Goal: Task Accomplishment & Management: Complete application form

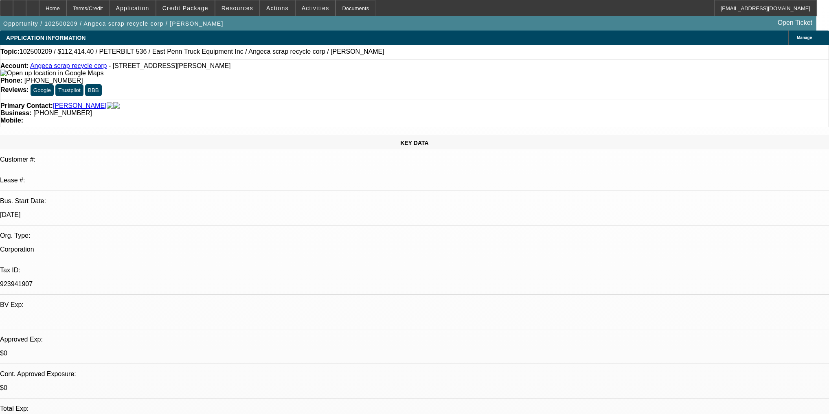
select select "0"
select select "2"
select select "0"
select select "4"
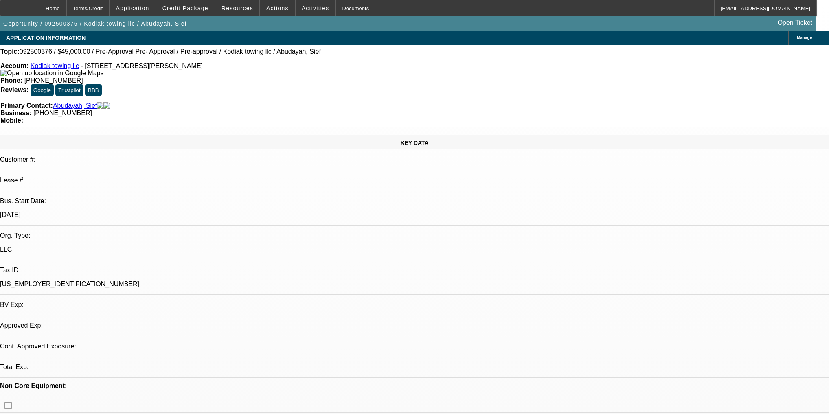
select select "0"
select select "6"
select select "0"
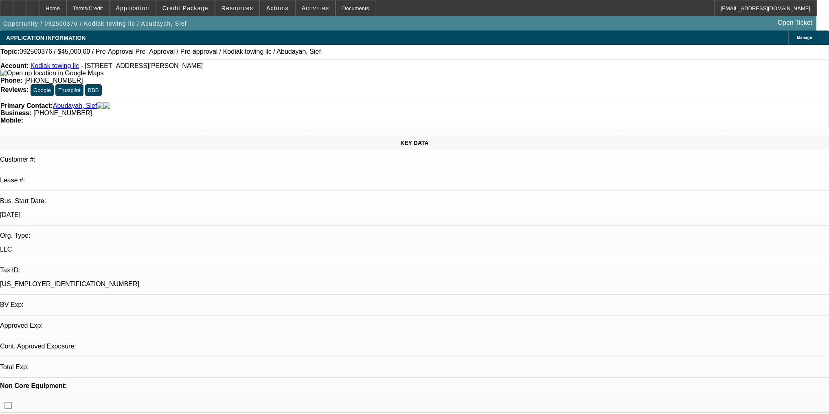
select select "0"
select select "6"
select select "0"
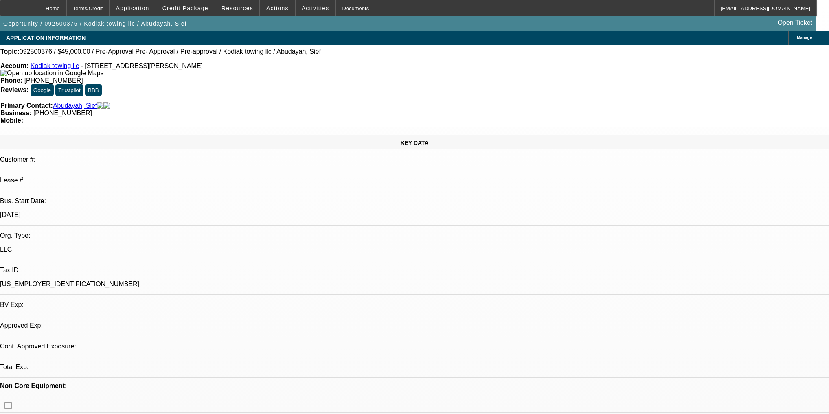
select select "0"
select select "6"
select select "0"
select select "2"
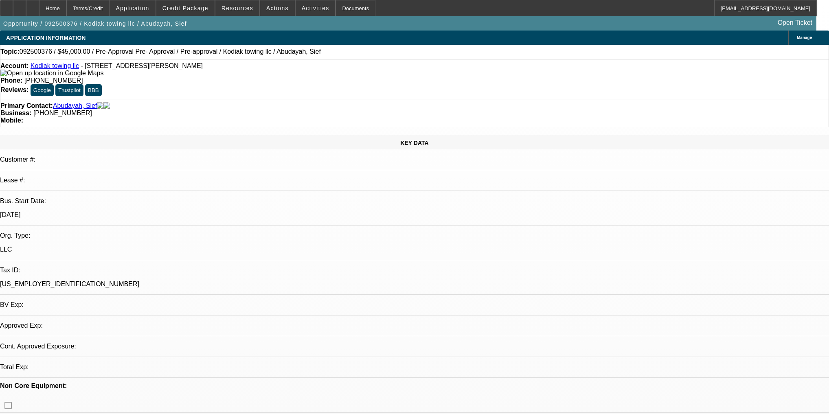
select select "0"
select select "6"
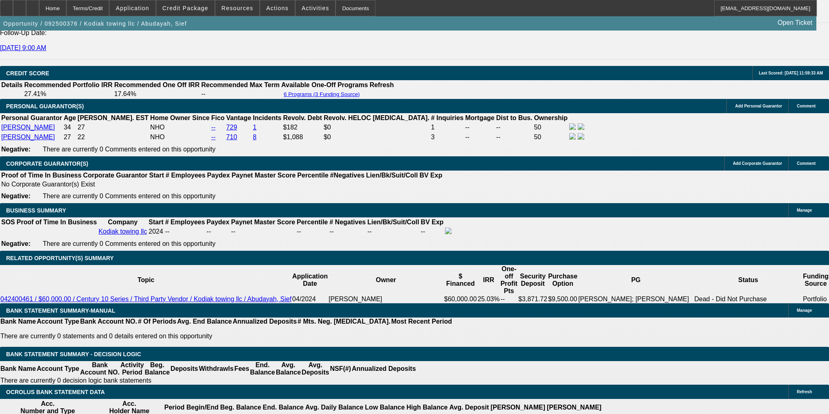
scroll to position [1205, 0]
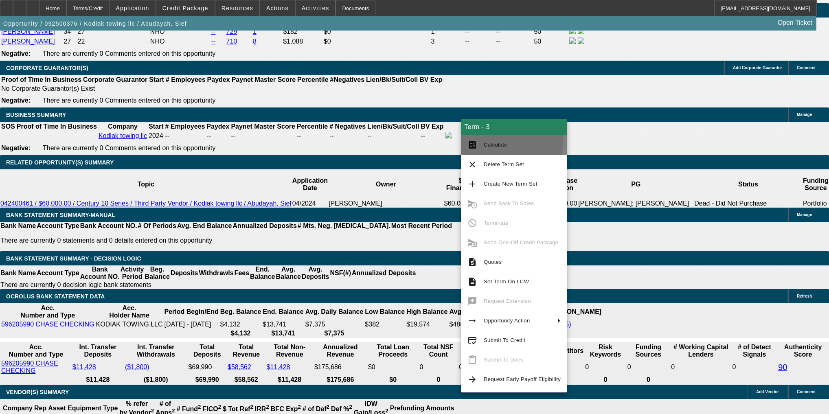
click at [474, 139] on button "calculate Calculate" at bounding box center [514, 145] width 106 height 20
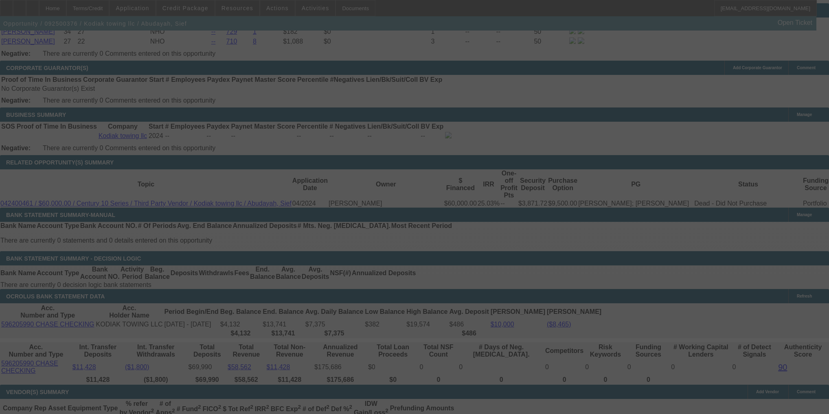
scroll to position [1229, 0]
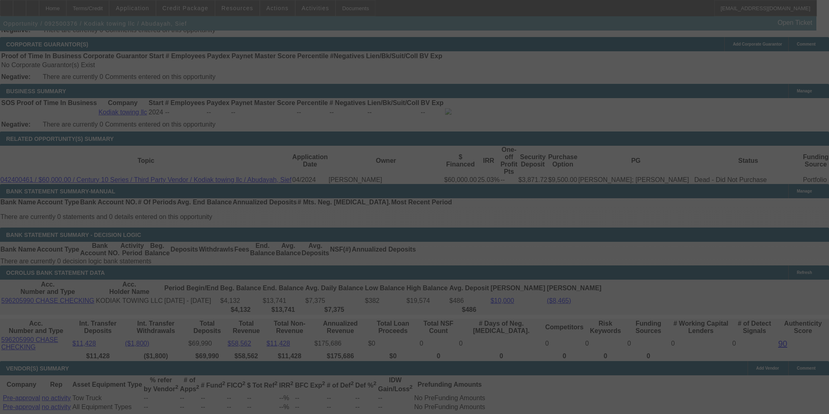
select select "0"
select select "2"
select select "0"
select select "6"
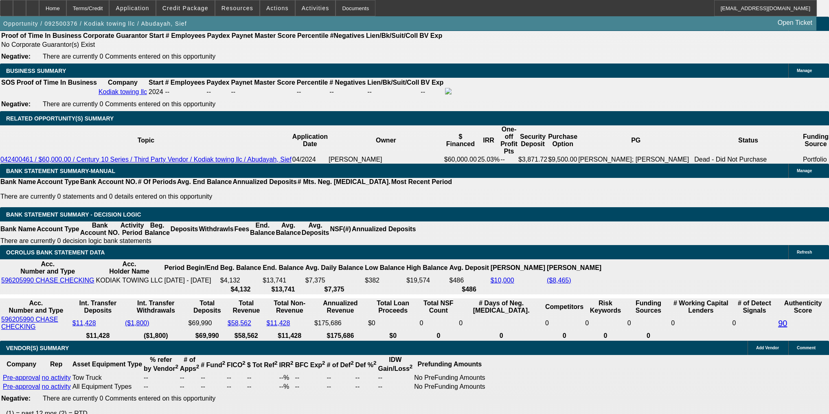
scroll to position [1196, 0]
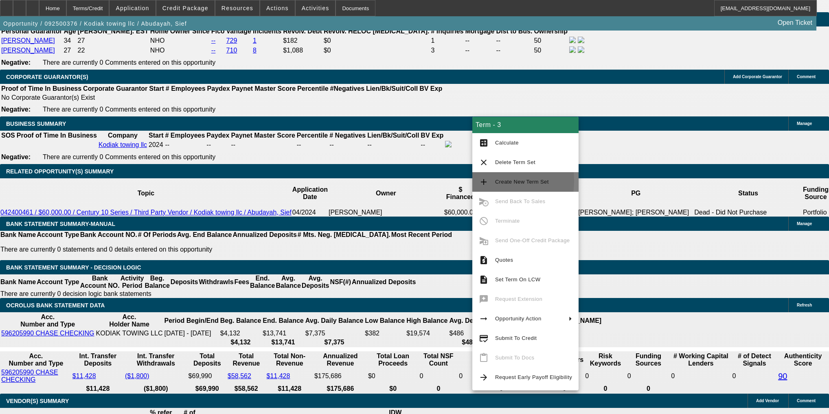
click at [486, 181] on mat-icon "add" at bounding box center [484, 182] width 10 height 10
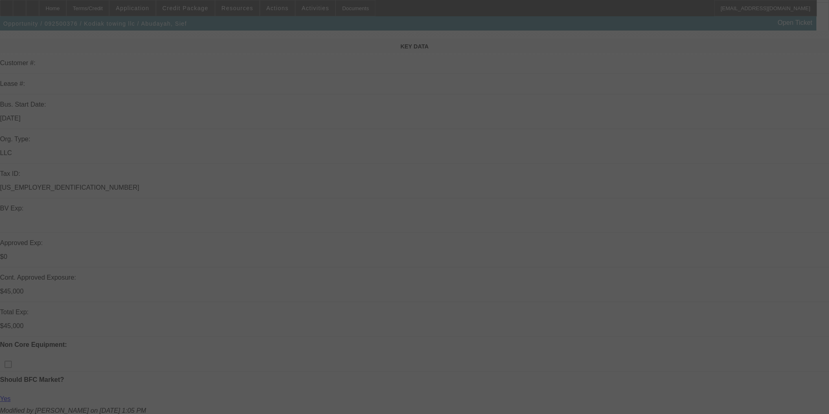
scroll to position [98, 0]
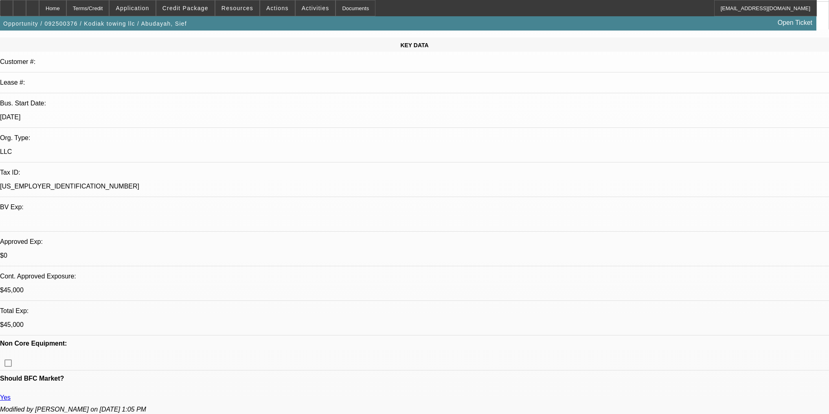
select select "0"
select select "2"
select select "0"
select select "6"
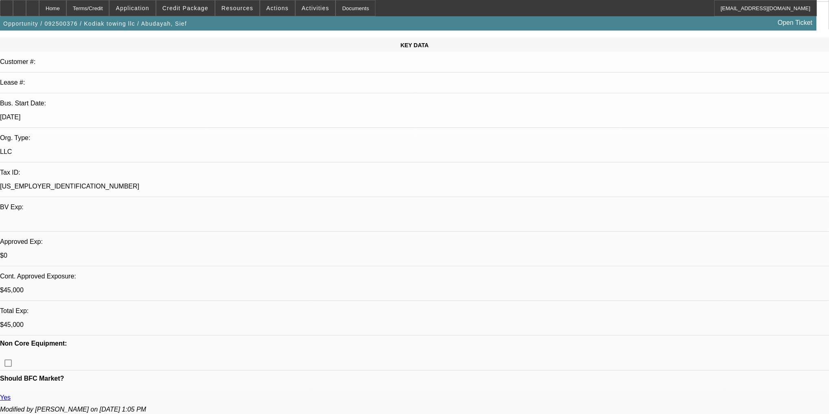
select select "0"
select select "6"
select select "0"
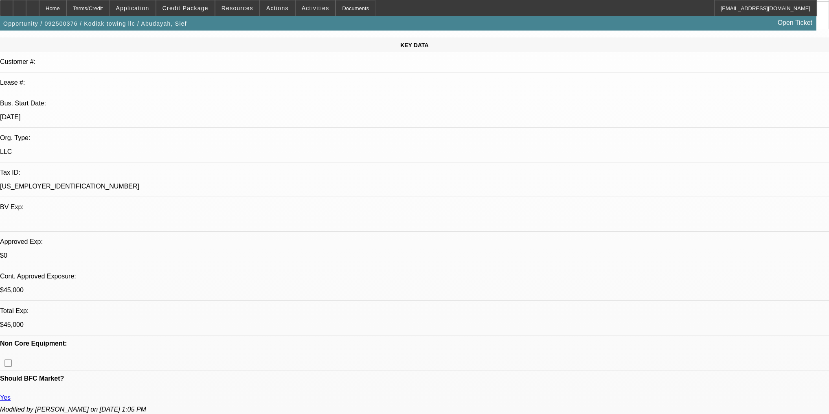
select select "0"
select select "6"
select select "0"
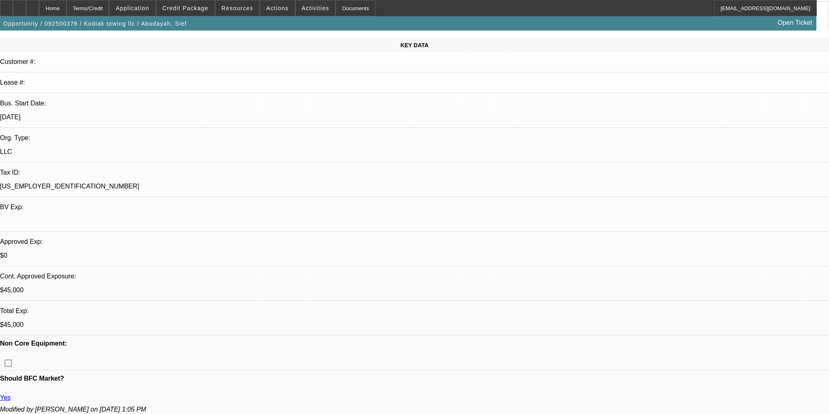
select select "0"
select select "6"
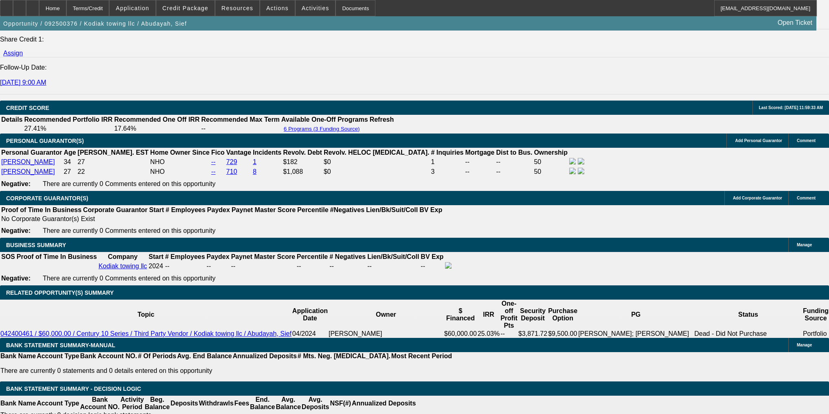
scroll to position [1099, 0]
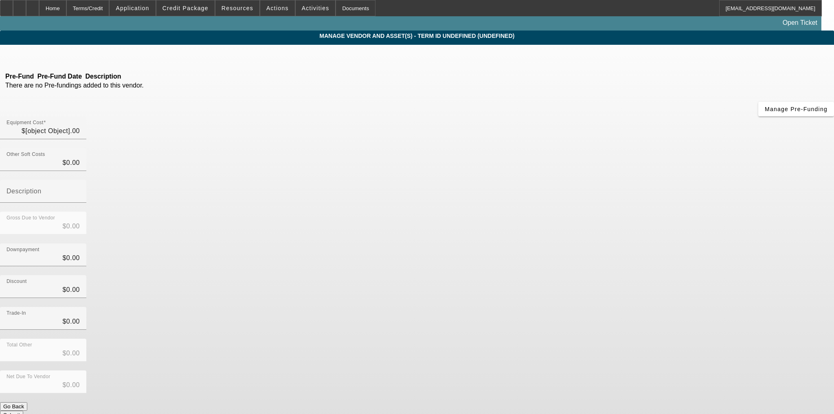
type input "$60,000.00"
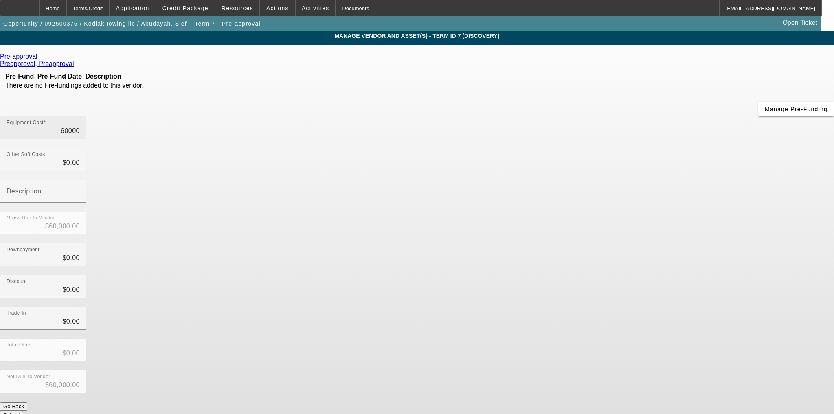
click at [80, 126] on input "60000" at bounding box center [43, 131] width 73 height 10
type input "4"
type input "$4.00"
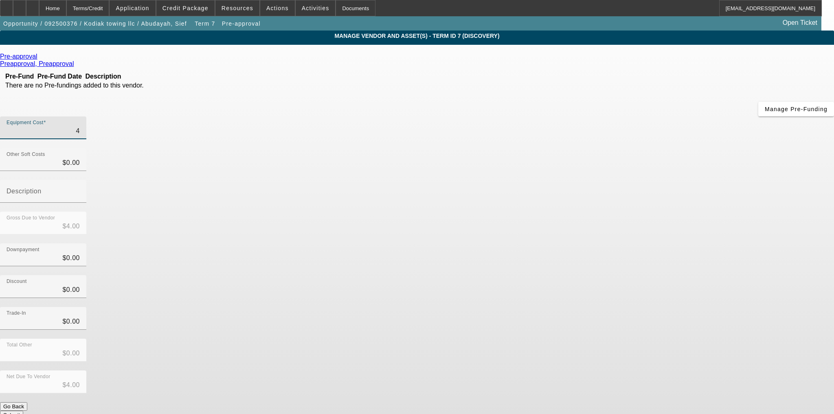
type input "47"
type input "$47.00"
type input "470"
type input "$470.00"
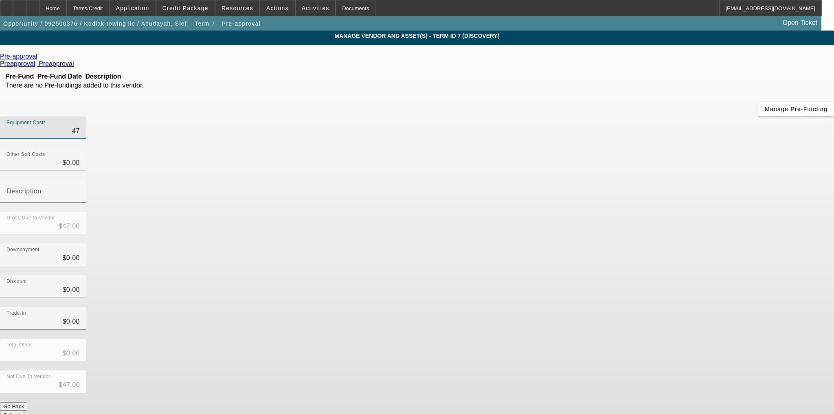
type input "$470.00"
type input "4700"
type input "$4,700.00"
type input "47000"
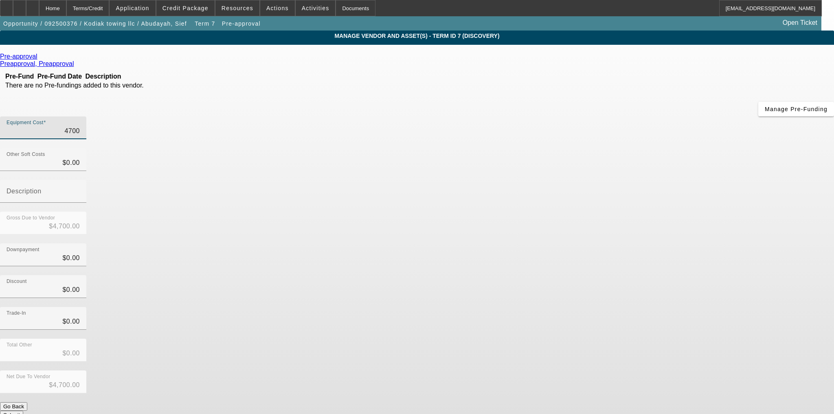
type input "$47,000.00"
type input "$0.00"
drag, startPoint x: 622, startPoint y: 309, endPoint x: 533, endPoint y: 116, distance: 212.8
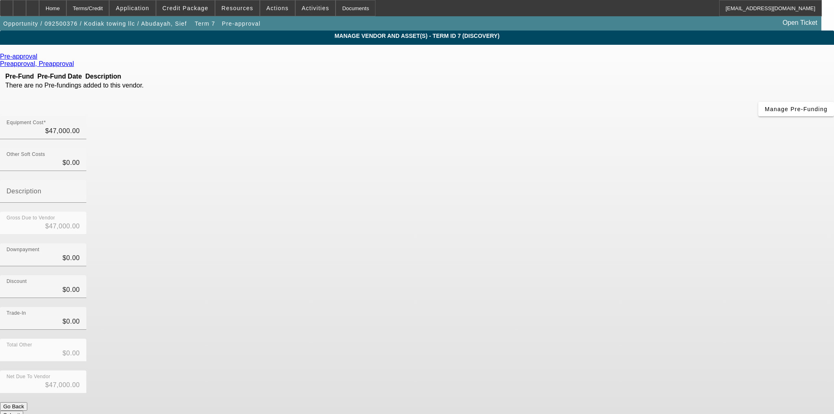
click at [539, 124] on div "Equipment Cost $47,000.00 Other Soft Costs $0.00 Description Gross Due to Vendo…" at bounding box center [417, 267] width 834 height 303
click at [23, 411] on button "Submit" at bounding box center [11, 415] width 23 height 9
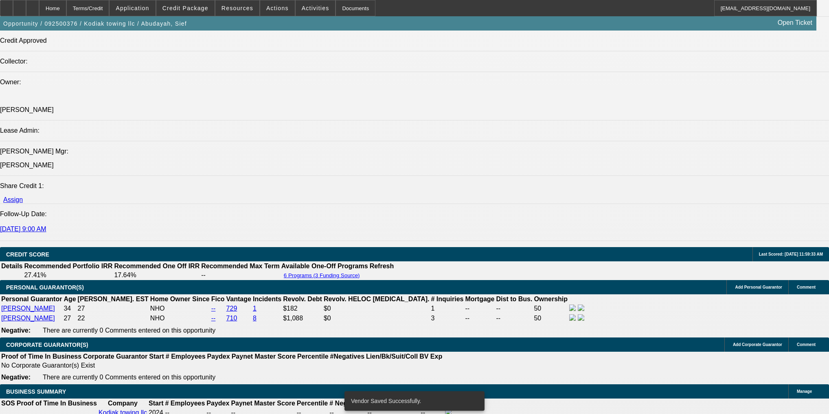
select select "0"
select select "2"
select select "0"
select select "6"
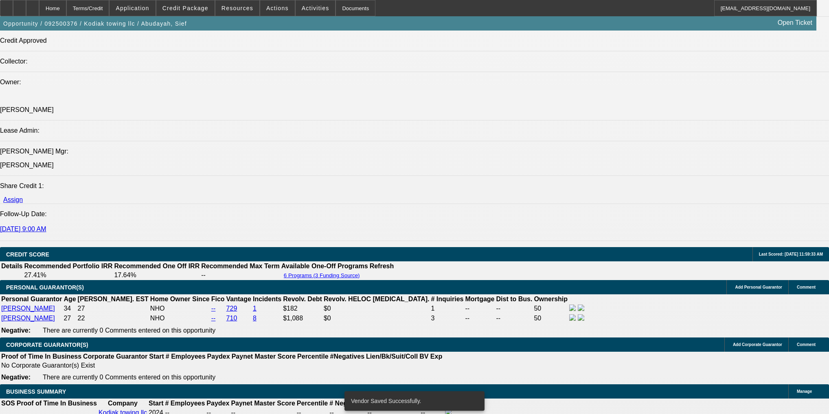
select select "0"
select select "6"
select select "0"
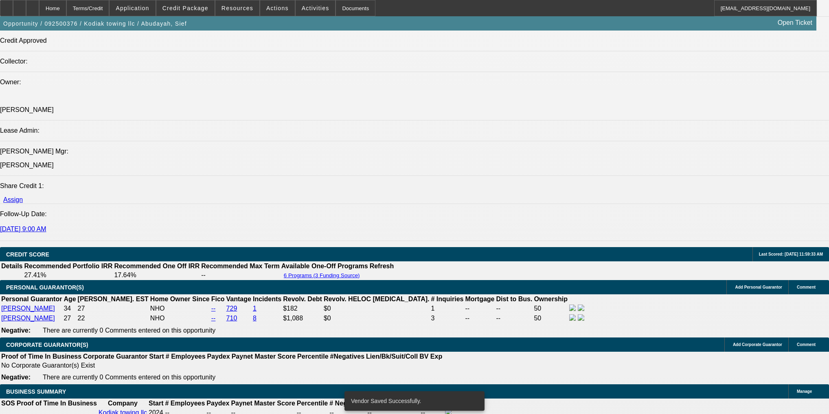
select select "0"
select select "6"
select select "0"
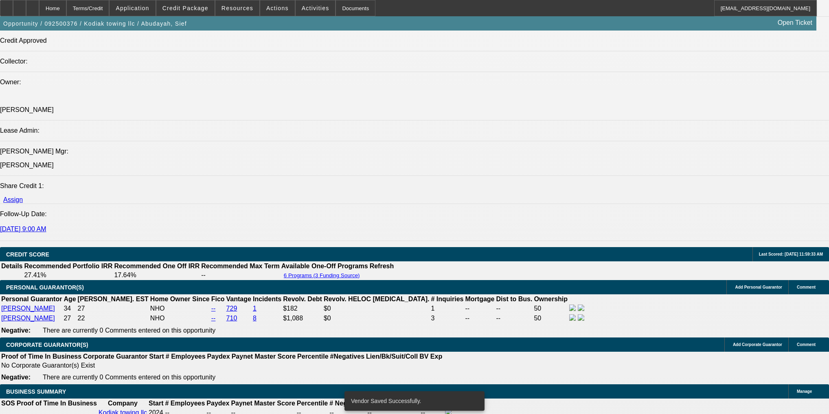
select select "0"
select select "6"
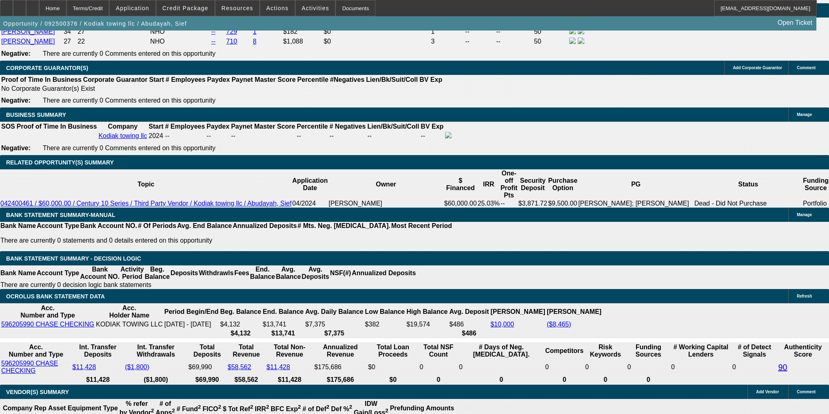
scroll to position [1182, 0]
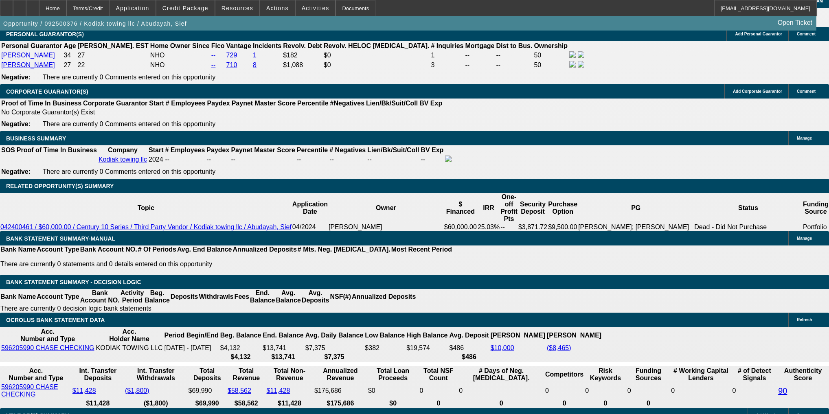
select select "0.2"
type input "$9,400.00"
type input "UNKNOWN"
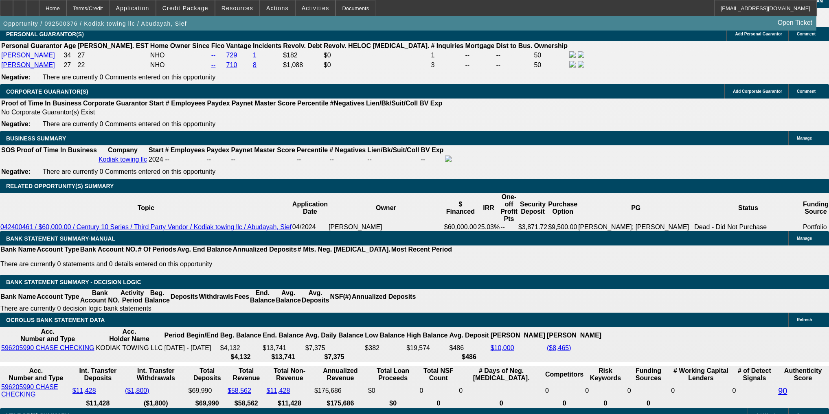
type input "$1,475.16"
type input "$2,950.32"
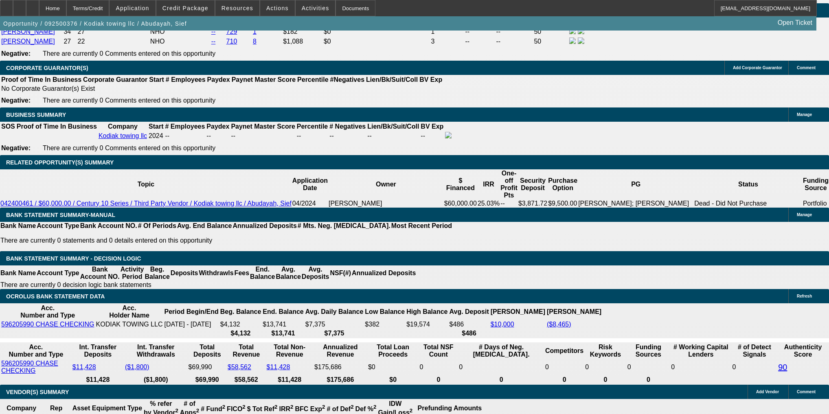
type input "$11,750.00"
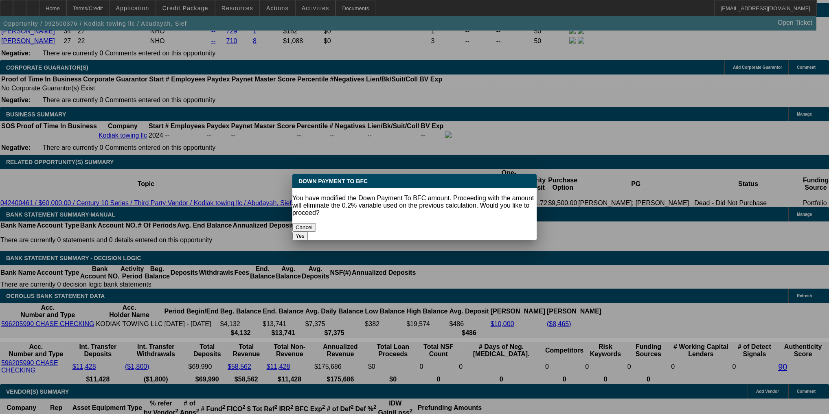
click at [308, 232] on button "Yes" at bounding box center [299, 236] width 15 height 9
select select "0"
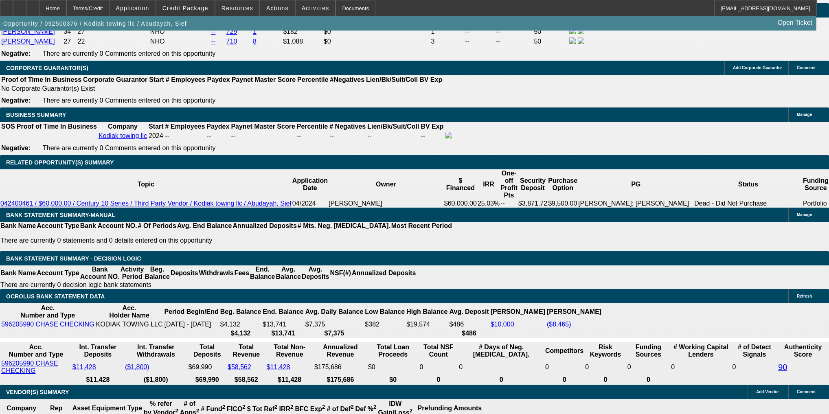
type input "$1,382.96"
type input "$2,765.92"
type input "2"
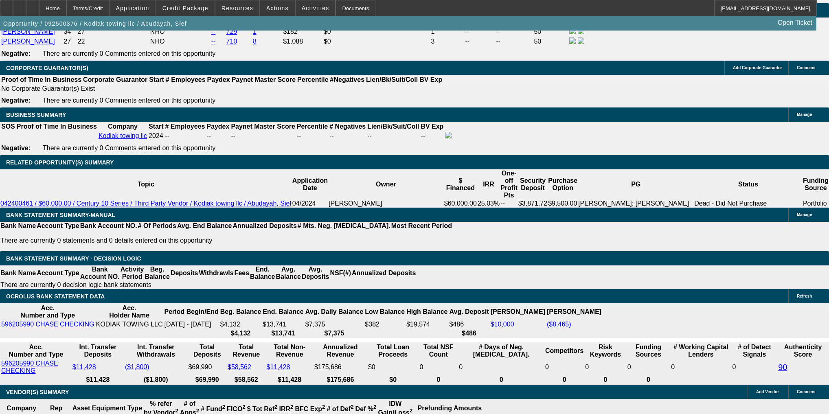
type input "$18,155.50"
type input "$36,311.00"
type input "254"
type input "$1,805.52"
type input "$3,611.04"
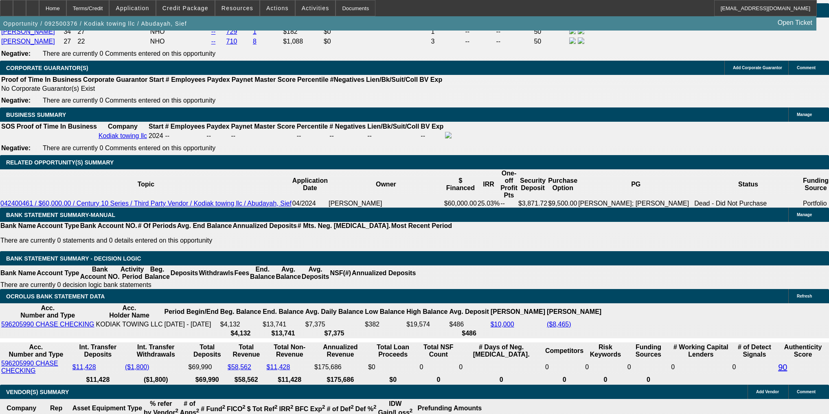
type input "$709.64"
type input "$1,419.28"
type input "24"
type input "$18,155.50"
type input "$36,311.00"
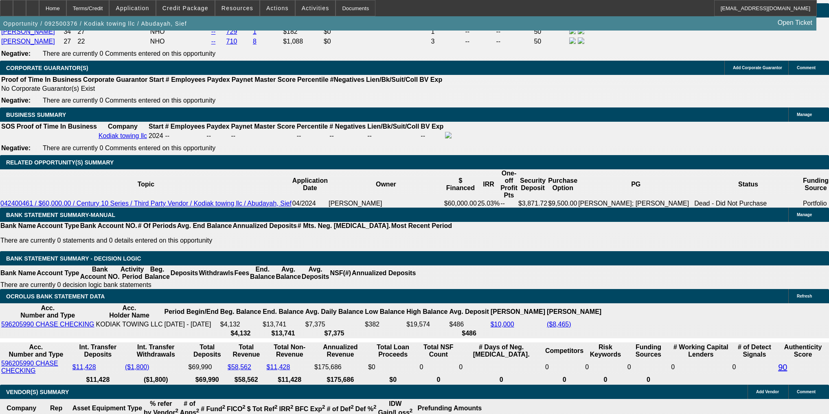
type input "$1,863.71"
type input "$3,727.42"
type input "24"
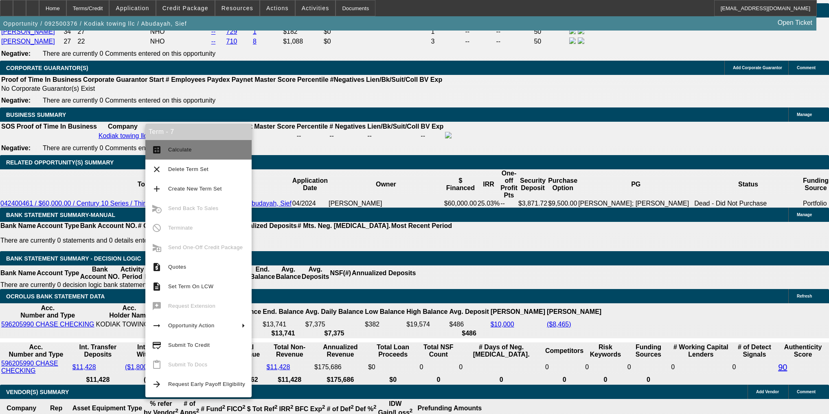
click at [192, 152] on span "Calculate" at bounding box center [206, 150] width 77 height 10
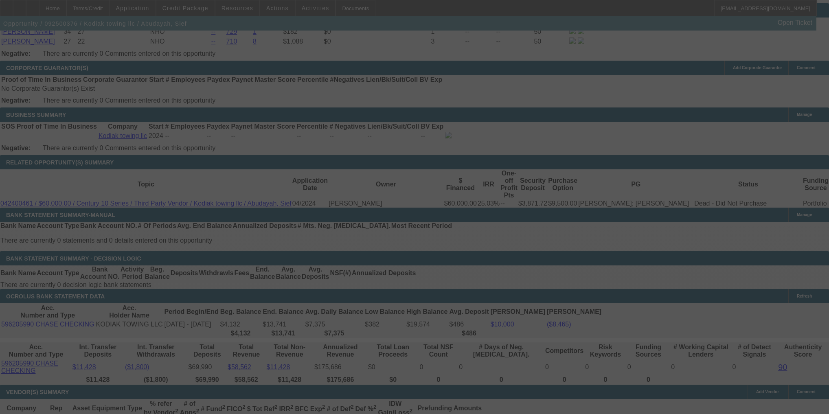
scroll to position [1196, 0]
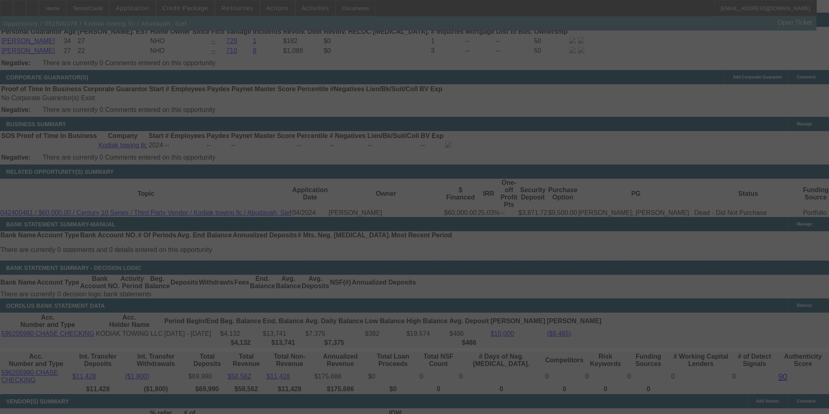
select select "0"
select select "2"
select select "0"
select select "6"
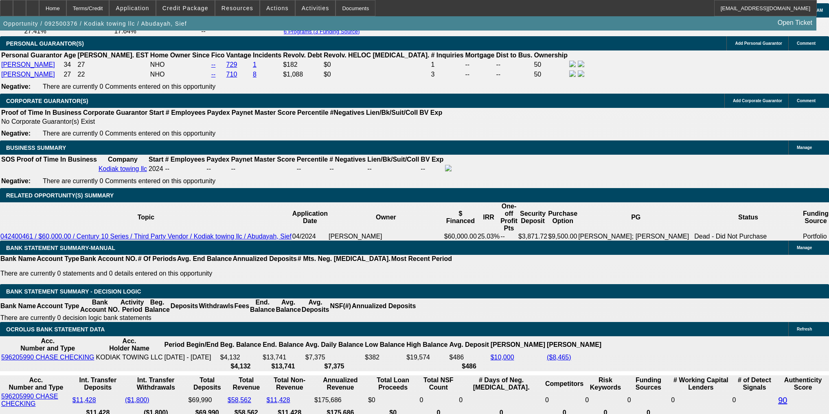
scroll to position [1173, 0]
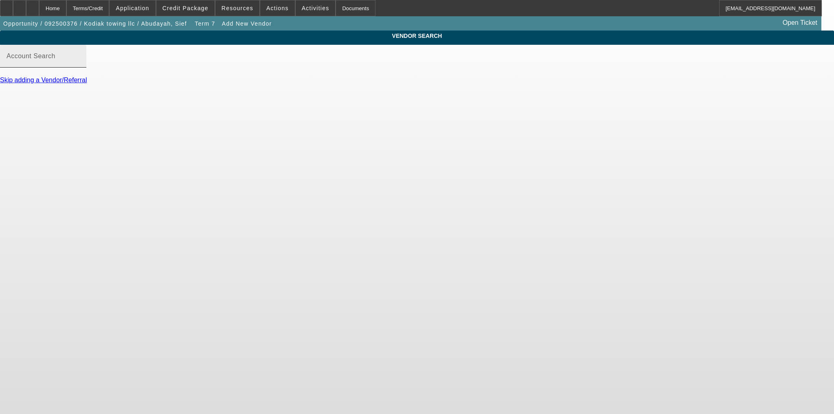
click at [80, 64] on input "Account Search" at bounding box center [43, 60] width 73 height 10
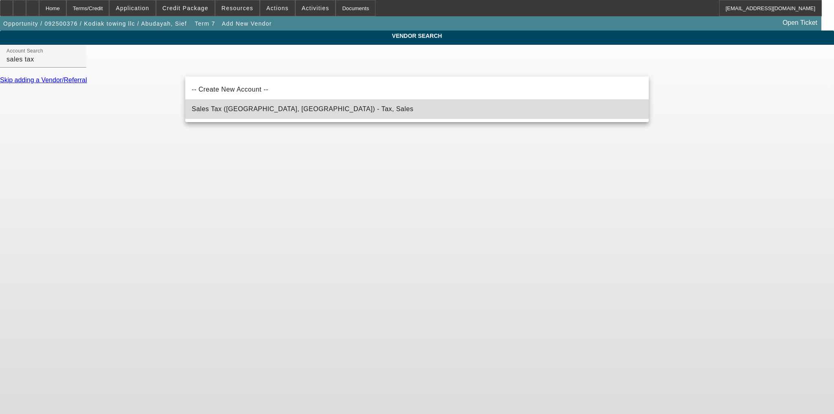
click at [589, 104] on mat-option "Sales Tax ([GEOGRAPHIC_DATA], [GEOGRAPHIC_DATA]) - Tax, Sales" at bounding box center [416, 109] width 463 height 20
type input "Sales Tax ([GEOGRAPHIC_DATA], [GEOGRAPHIC_DATA]) - Tax, Sales"
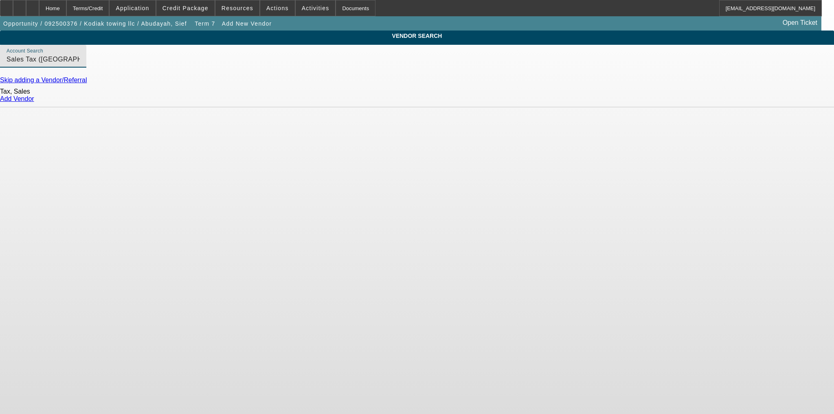
click at [34, 102] on link "Add Vendor" at bounding box center [17, 98] width 34 height 7
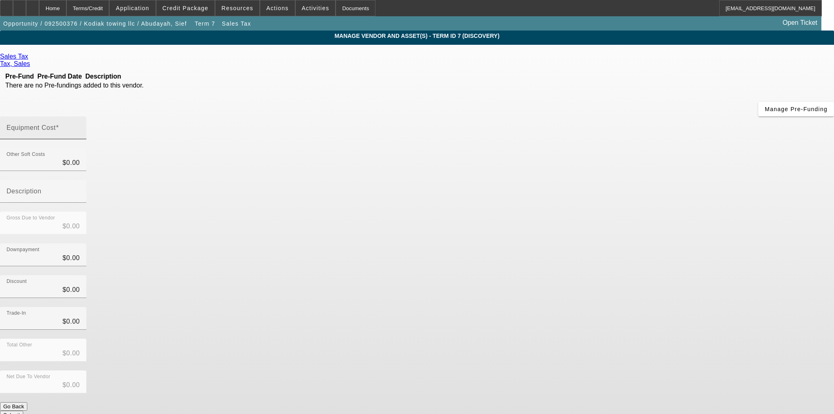
click at [80, 126] on input "Equipment Cost" at bounding box center [43, 131] width 73 height 10
click at [66, 9] on div "Home" at bounding box center [52, 8] width 27 height 16
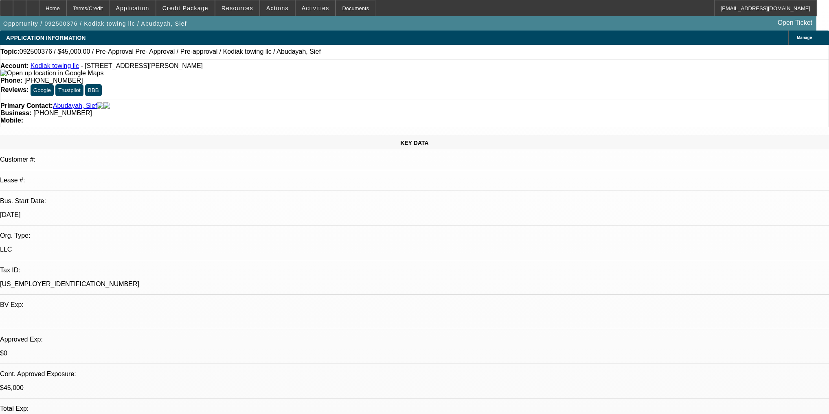
select select "0"
select select "2"
select select "0"
select select "6"
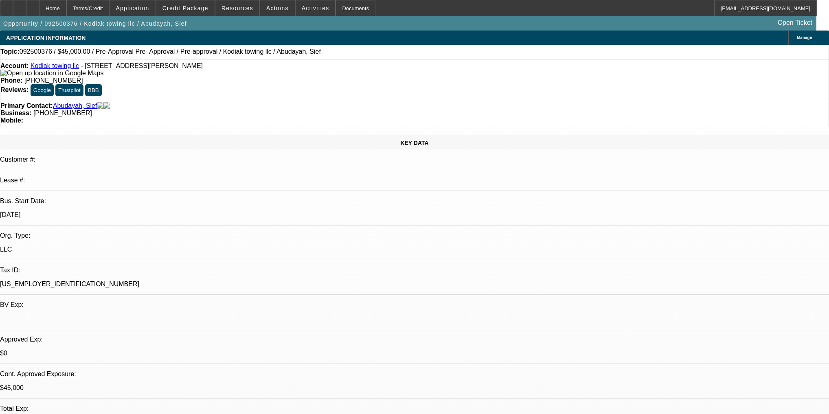
select select "0"
select select "6"
select select "0"
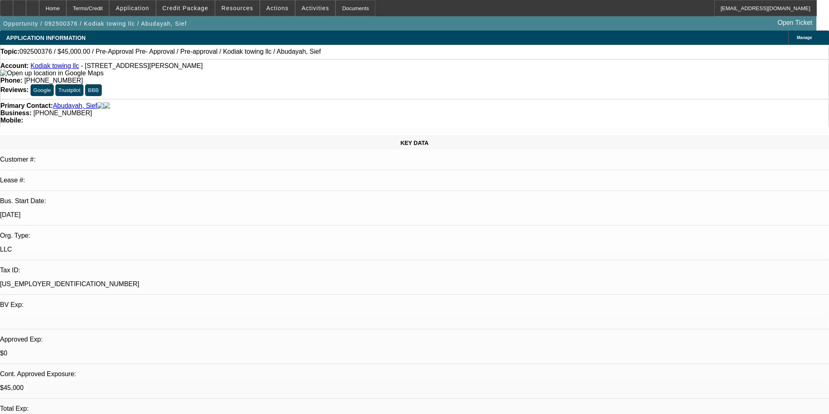
select select "0"
select select "6"
select select "0"
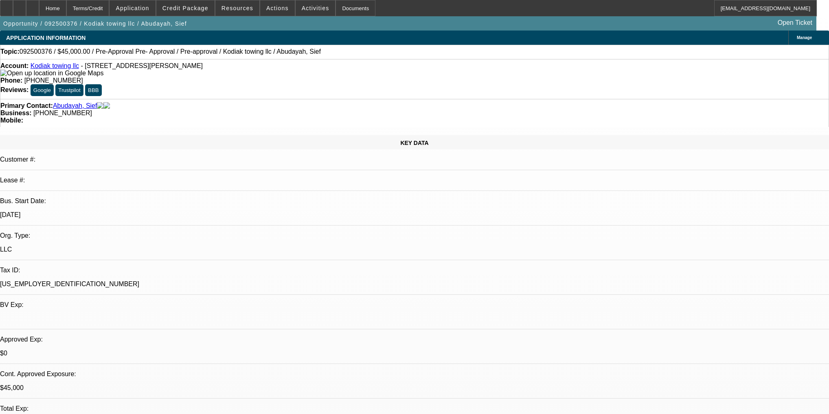
select select "0"
select select "6"
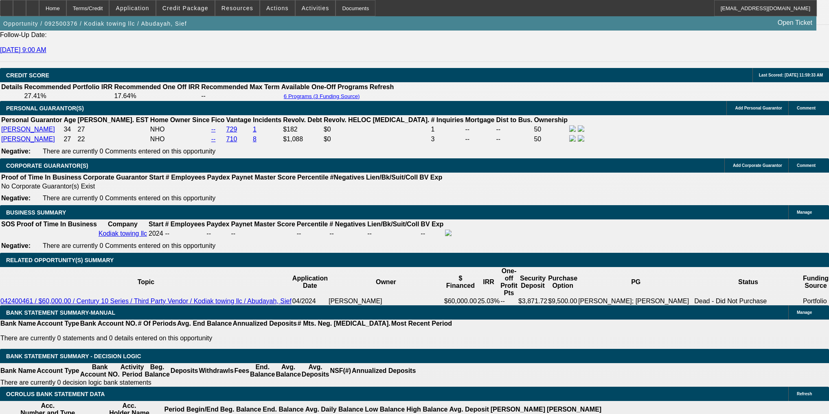
scroll to position [1131, 0]
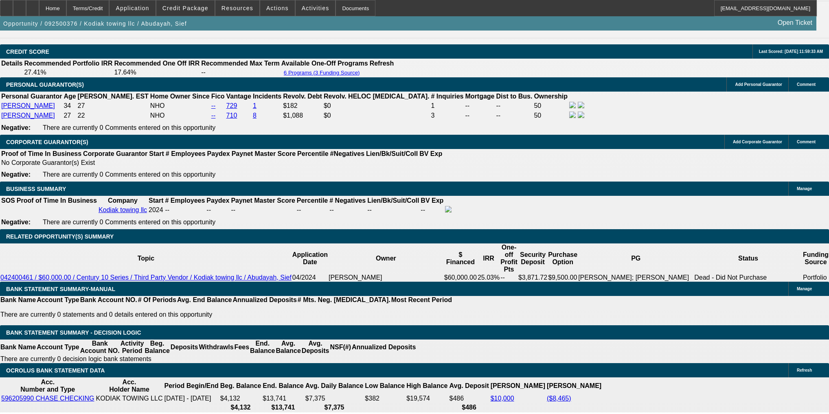
type input "18"
type input "$36.00"
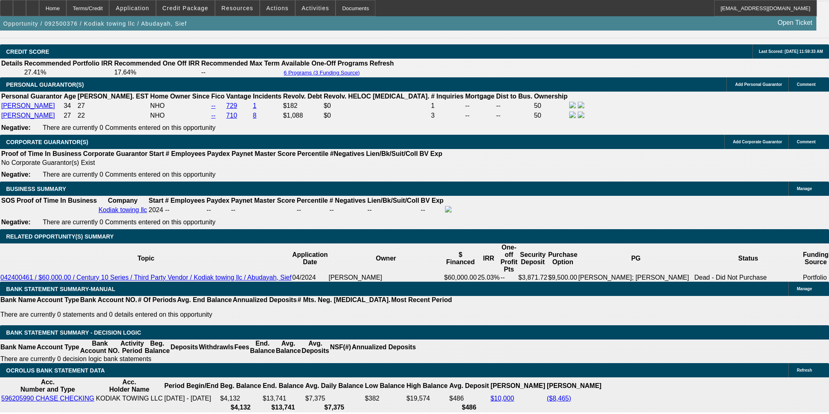
type input "UNKNOWN"
type input "1864"
type input "24"
type input "$3,728.00"
type input "$1,864.00"
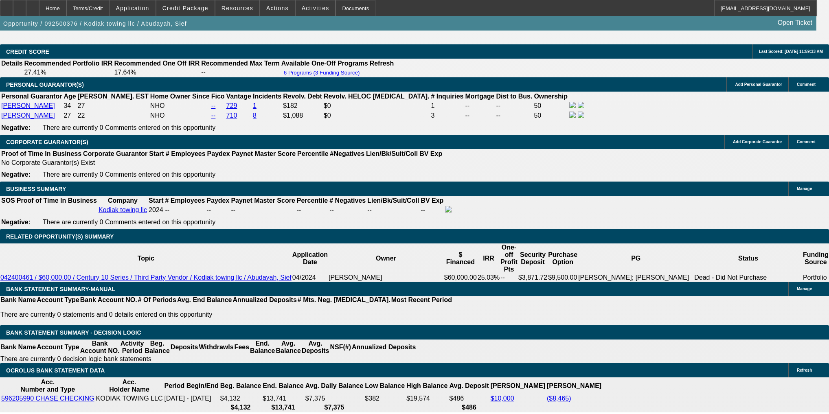
type input "2"
type input "$1,499.54"
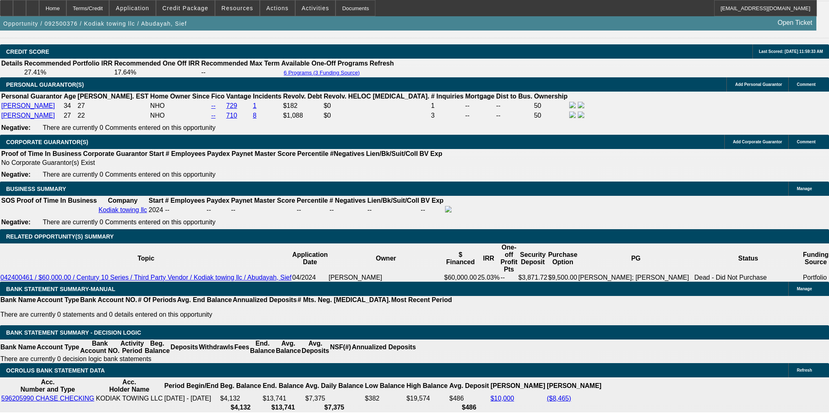
type input "$2,999.08"
type input "24"
type input "$1,863.71"
type input "$3,727.42"
type input "24"
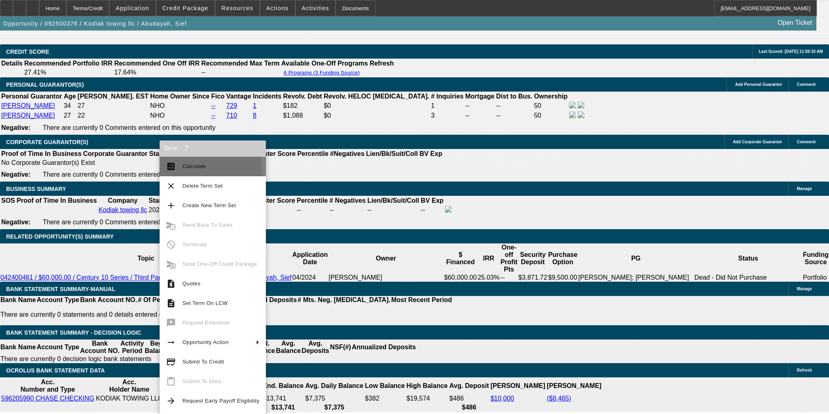
click at [174, 171] on button "calculate Calculate" at bounding box center [213, 167] width 106 height 20
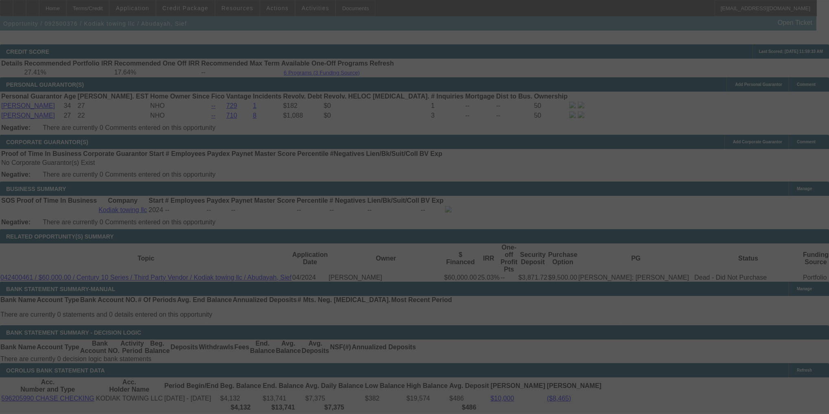
select select "0"
select select "2"
select select "0"
select select "6"
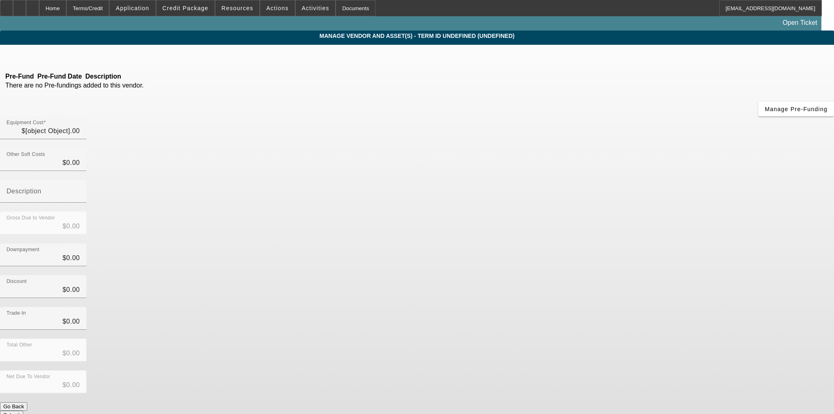
type input "$47,000.00"
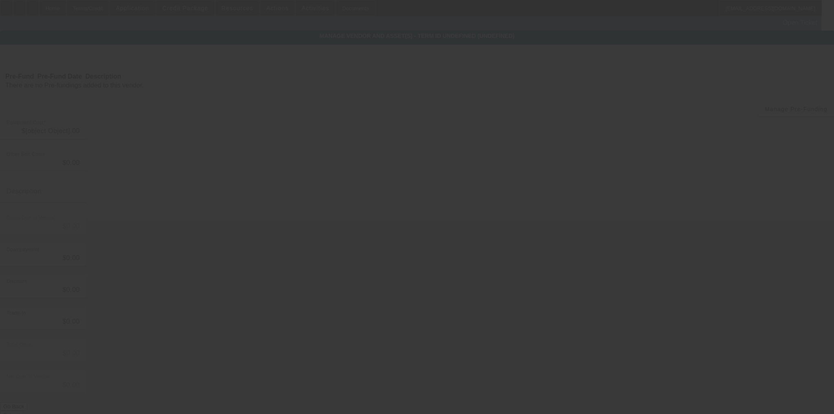
type input "$47,000.00"
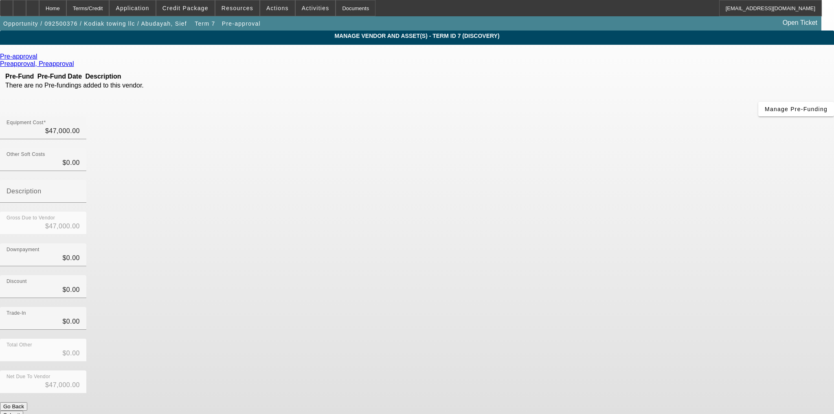
click at [39, 60] on link at bounding box center [38, 56] width 2 height 7
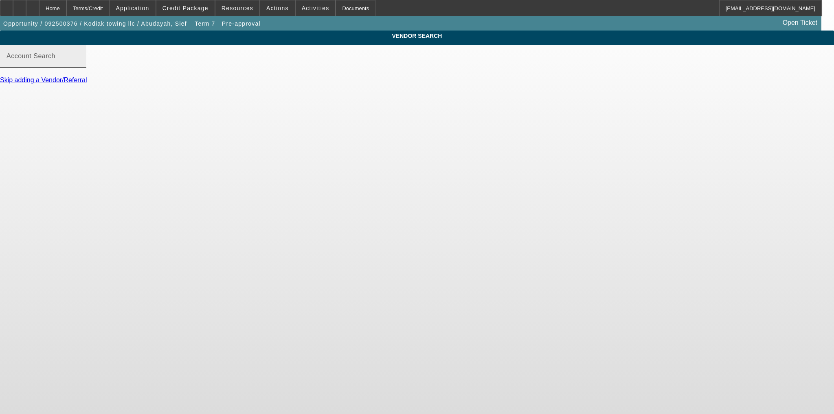
click at [55, 59] on mat-label "Account Search" at bounding box center [31, 56] width 49 height 7
click at [80, 64] on input "Account Search" at bounding box center [43, 60] width 73 height 10
click at [66, 13] on div "Home" at bounding box center [52, 8] width 27 height 16
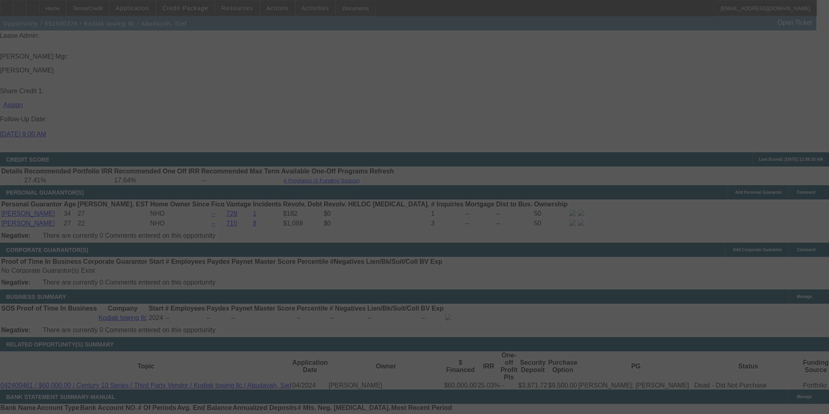
scroll to position [1176, 0]
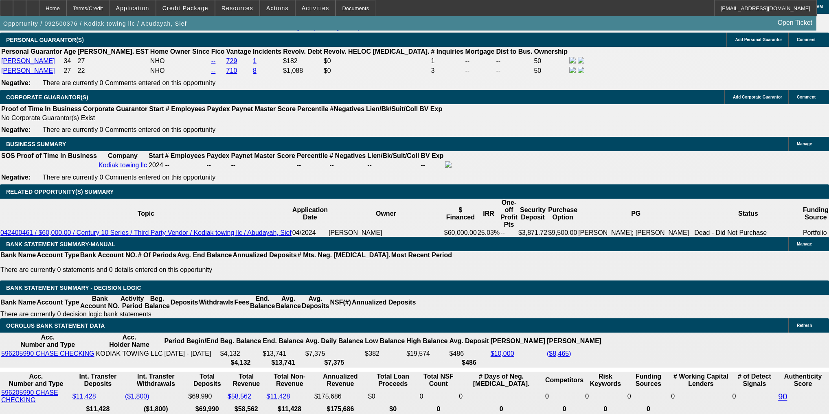
select select "0"
select select "2"
select select "0"
select select "6"
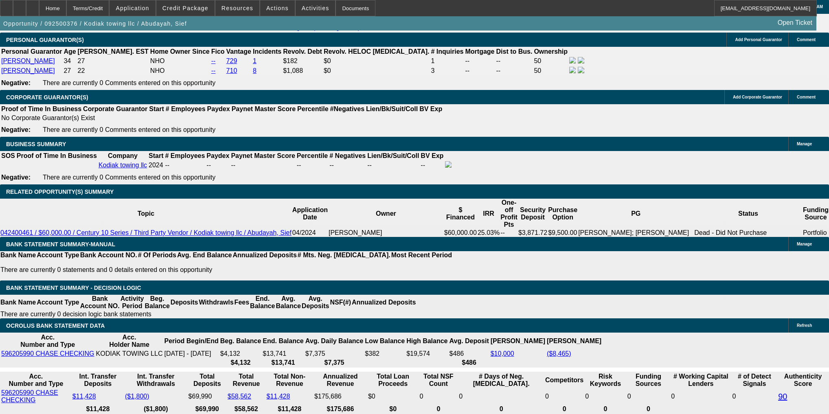
select select "0"
select select "6"
select select "0"
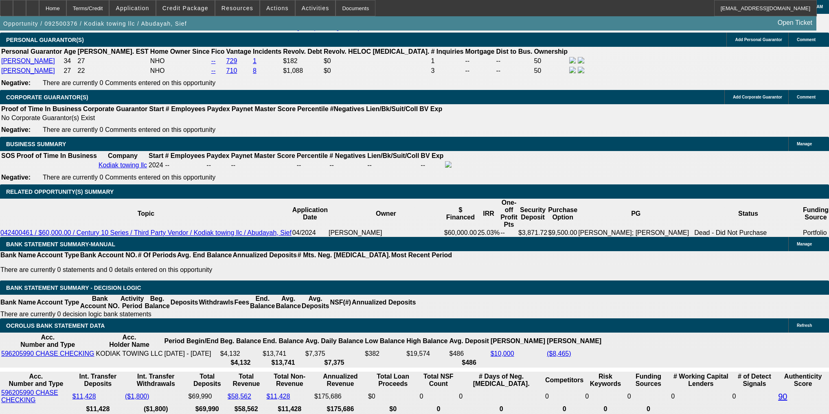
select select "0"
select select "6"
select select "0"
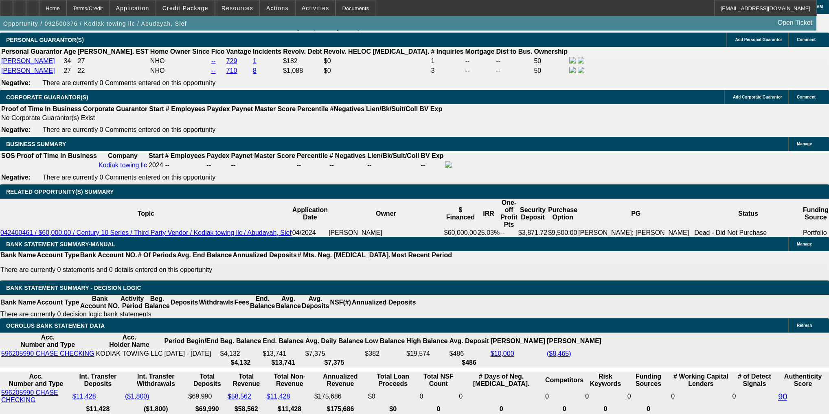
select select "0"
select select "6"
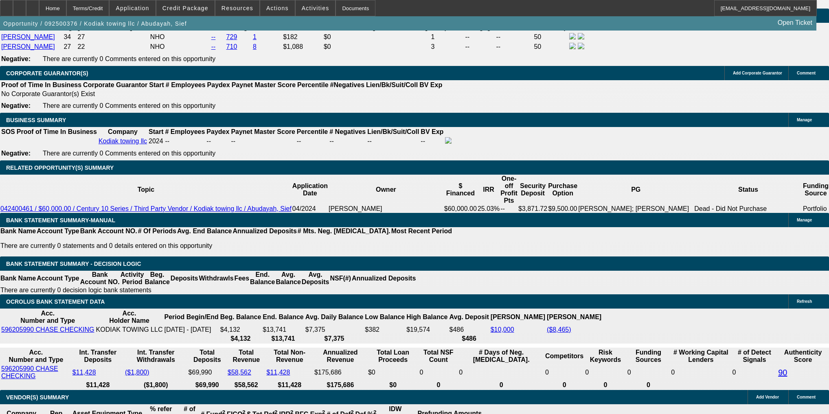
radio input "true"
type textarea "Ram 5500 2020 47k. Sending me the dealer info. Need sales tax rate."
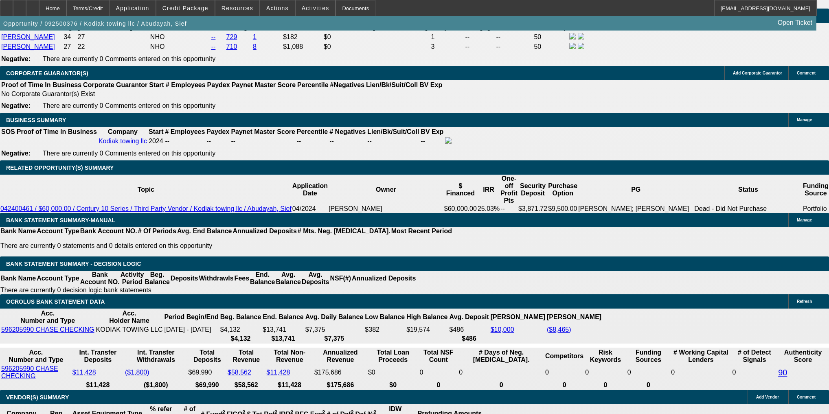
radio input "true"
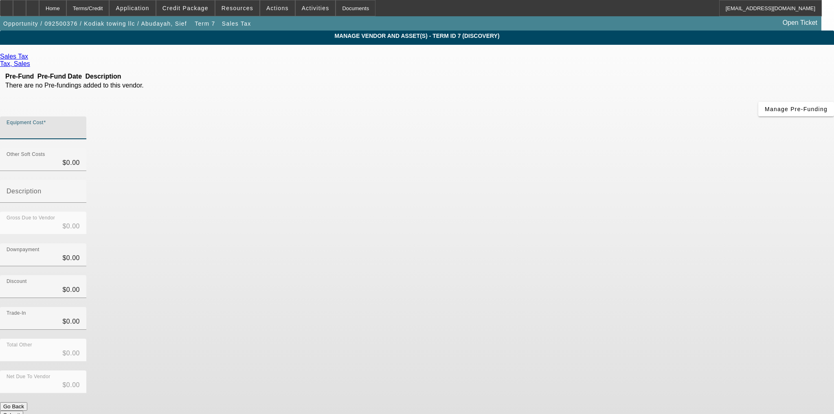
click at [80, 126] on input "Equipment Cost" at bounding box center [43, 131] width 73 height 10
paste input "3290"
type input "3290"
type input "$3,290.00"
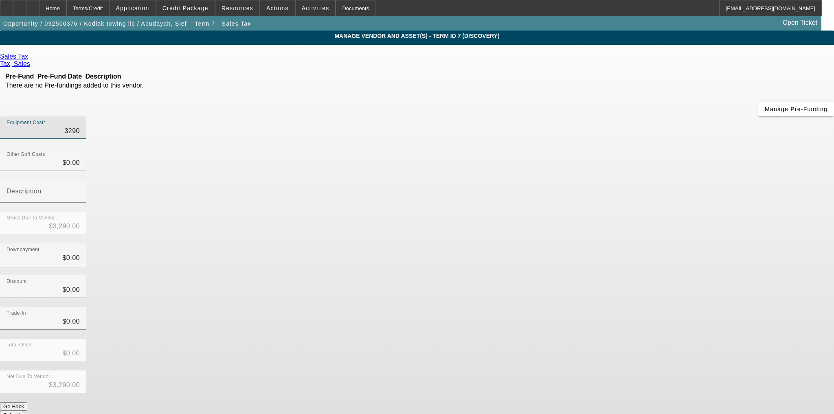
type input "$3,290.00"
click at [23, 411] on button "Submit" at bounding box center [11, 415] width 23 height 9
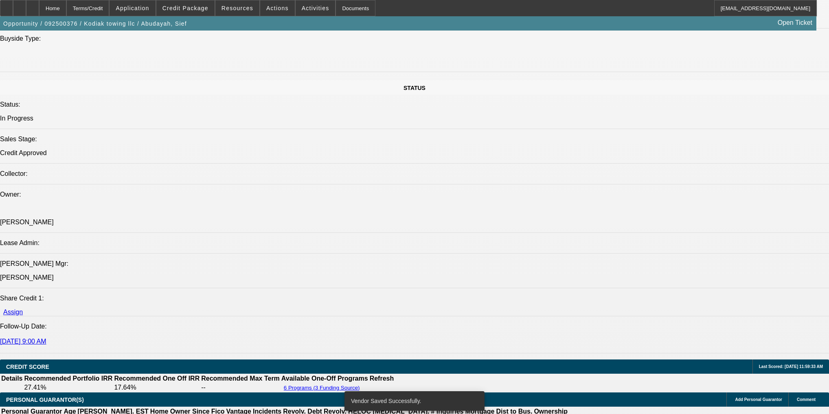
select select "0"
select select "2"
select select "0"
select select "6"
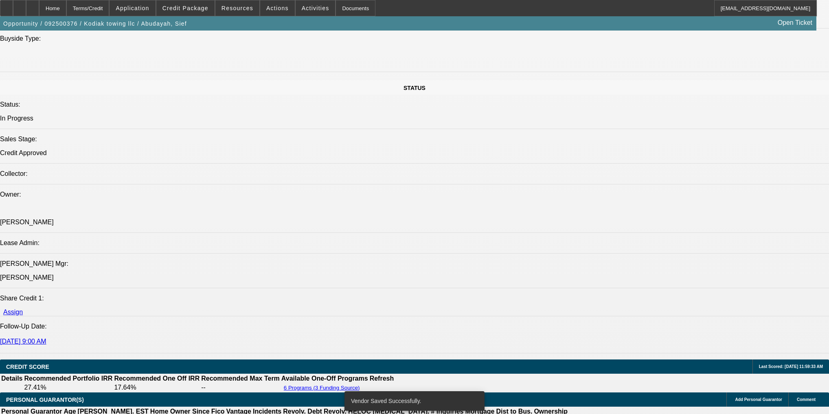
select select "0"
select select "6"
select select "0"
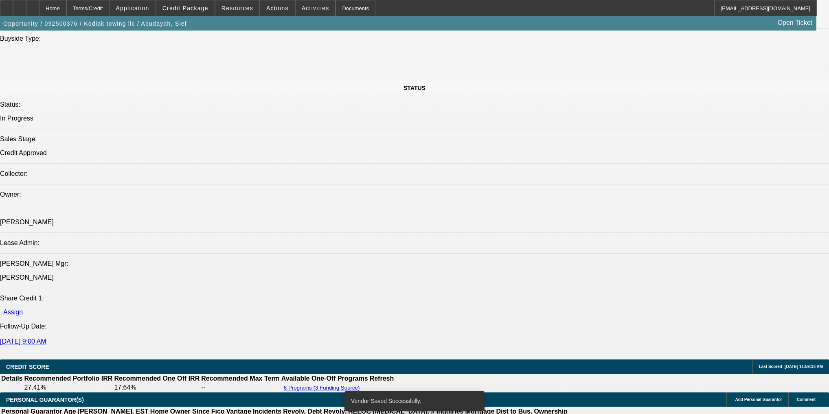
select select "0"
select select "6"
select select "0"
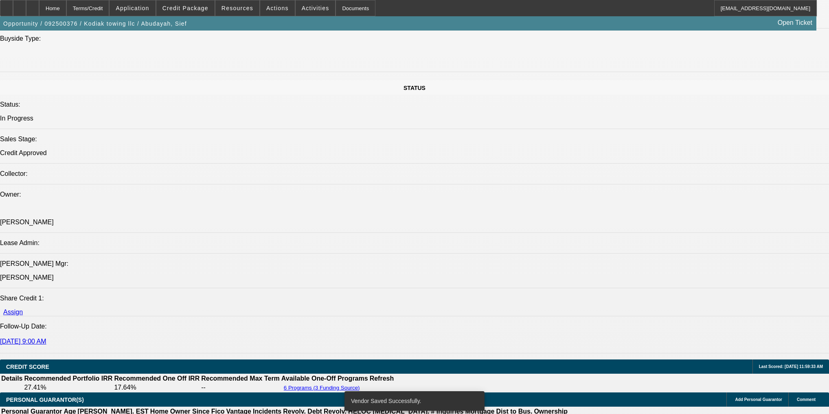
select select "0"
select select "6"
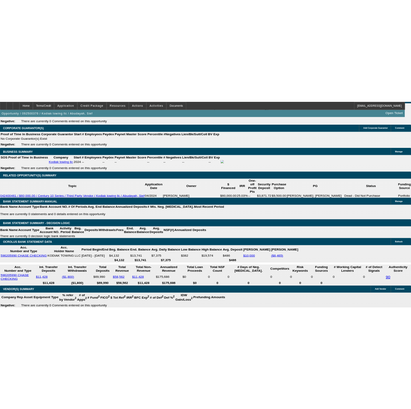
scroll to position [1244, 0]
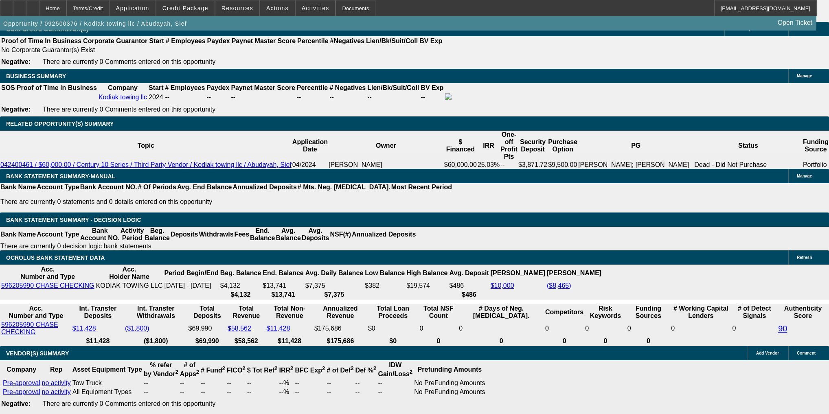
type input "20"
type input "$40.00"
type input "UNKNOWN"
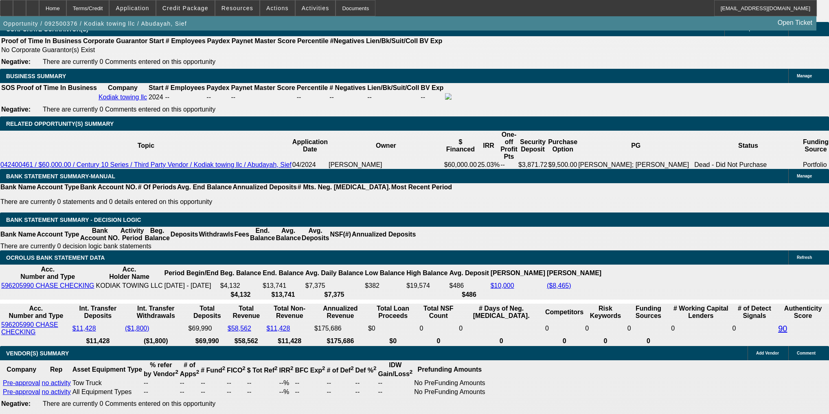
type input "2038"
type input "24"
type input "$4,076.00"
type input "$2,038.00"
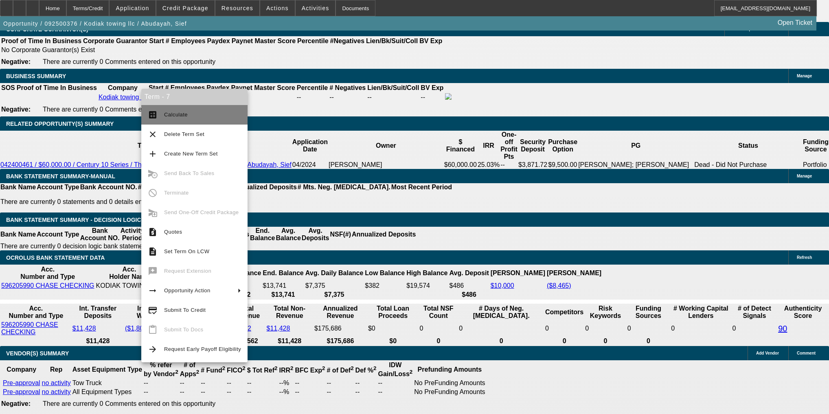
click at [163, 110] on button "calculate Calculate" at bounding box center [194, 115] width 106 height 20
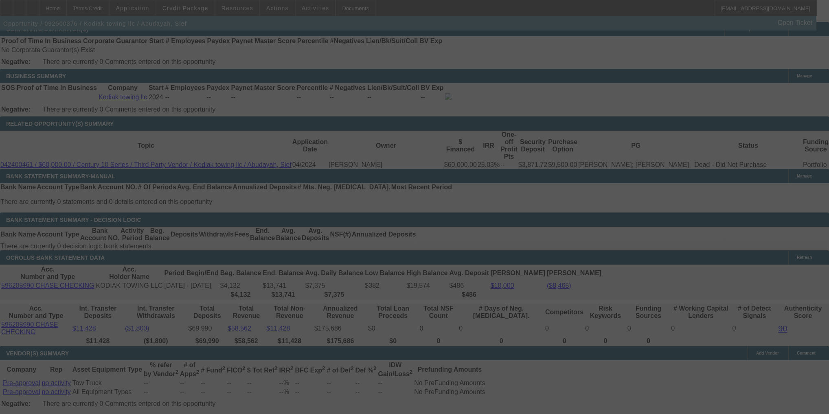
select select "0"
select select "2"
select select "0"
select select "6"
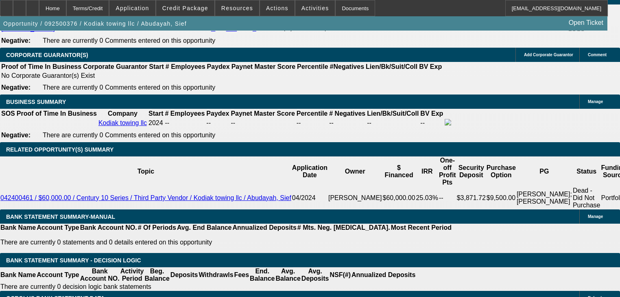
scroll to position [1348, 0]
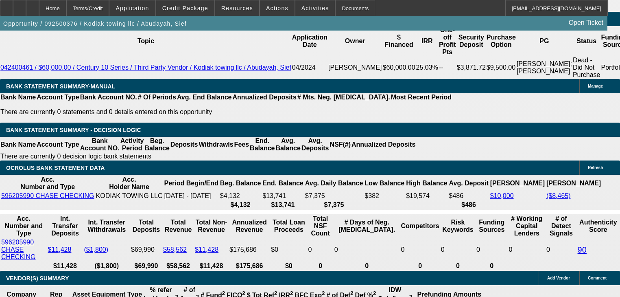
radio input "true"
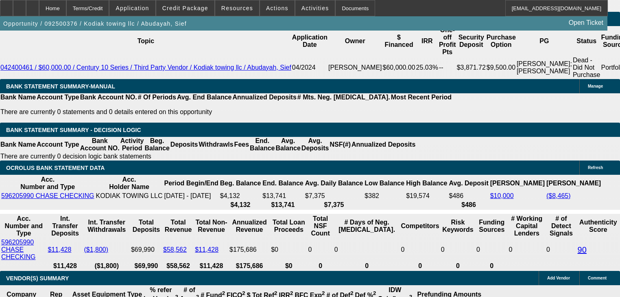
type textarea "7% sales tax"
radio input "true"
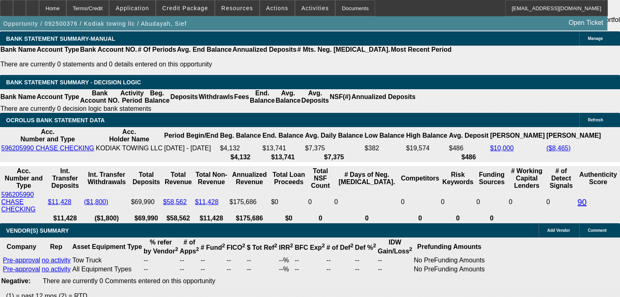
scroll to position [1479, 0]
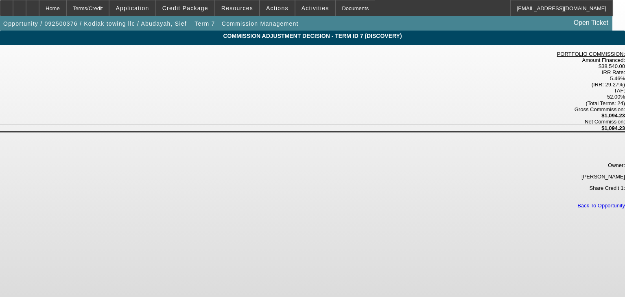
click at [607, 94] on label "52.00%" at bounding box center [616, 97] width 18 height 6
click at [66, 10] on div "Home" at bounding box center [52, 8] width 27 height 16
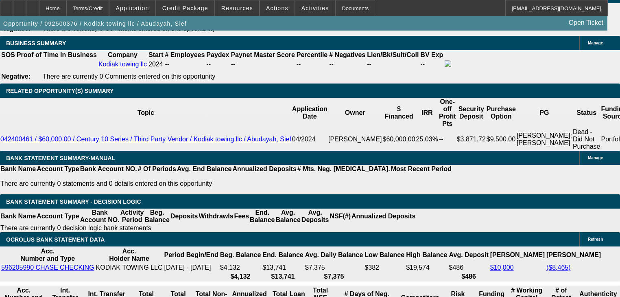
select select "0"
select select "2"
select select "0"
select select "6"
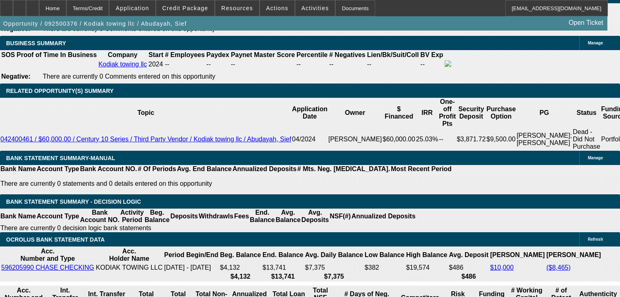
select select "0"
select select "6"
select select "0"
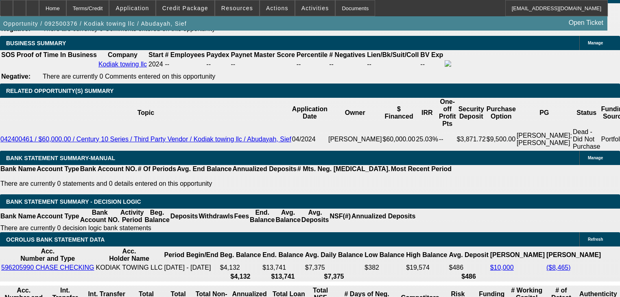
select select "0"
select select "6"
select select "0"
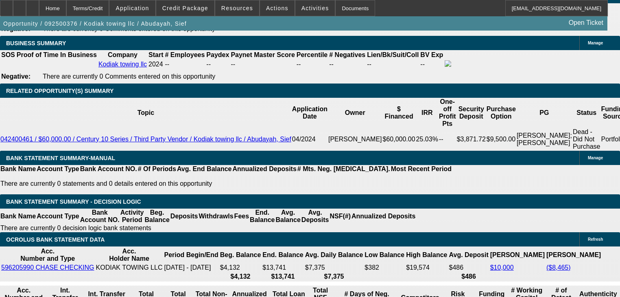
select select "0"
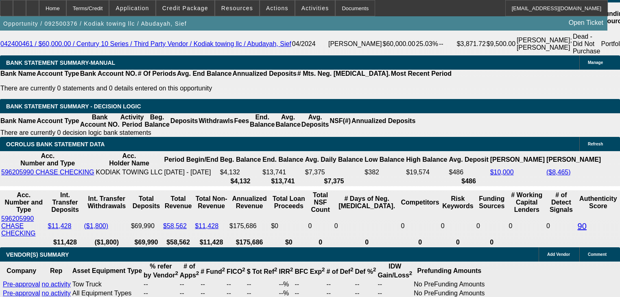
scroll to position [1114, 0]
